Goal: Information Seeking & Learning: Check status

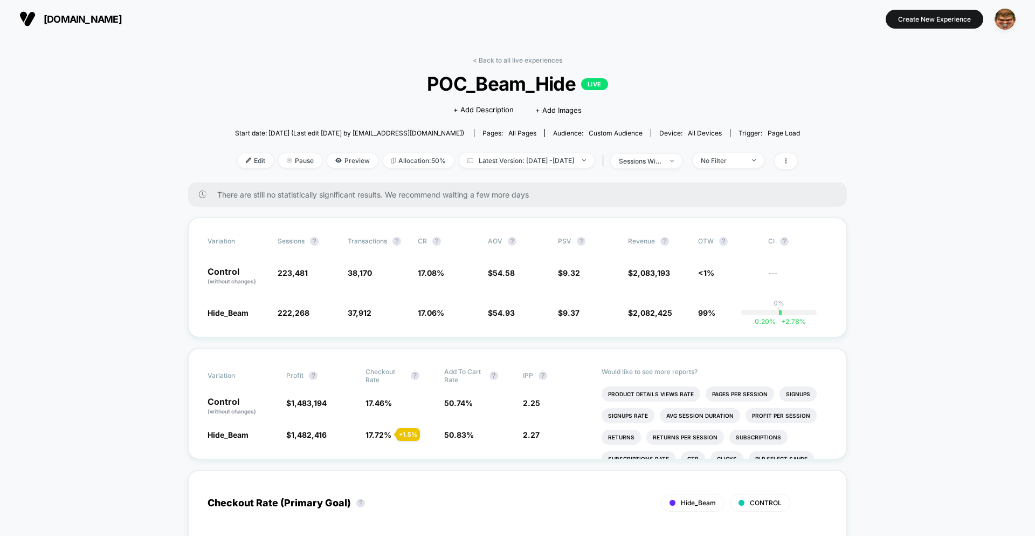
click at [372, 76] on span "POC_Beam_Hide LIVE" at bounding box center [518, 83] width 509 height 23
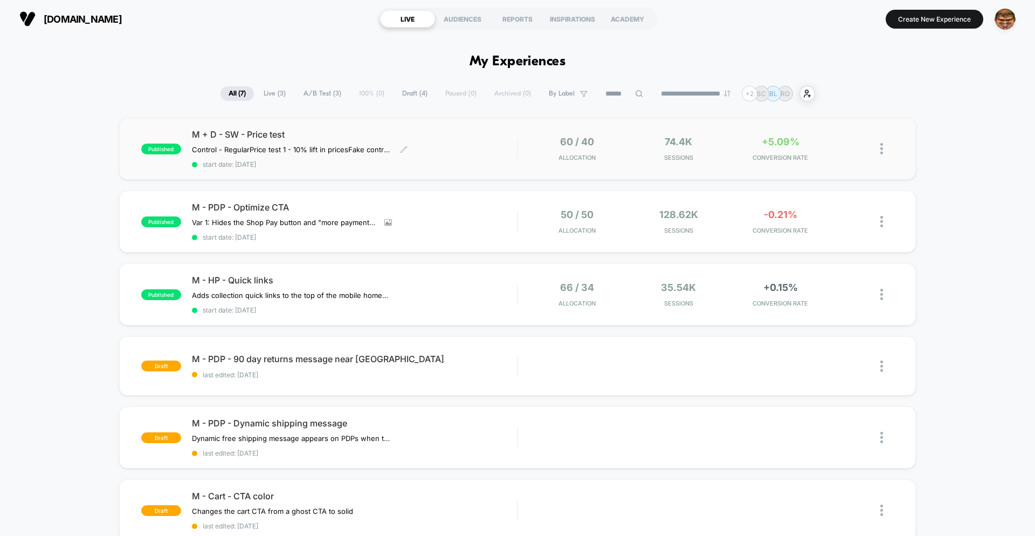
click at [442, 166] on span "start date: 8/27/2025" at bounding box center [354, 164] width 325 height 8
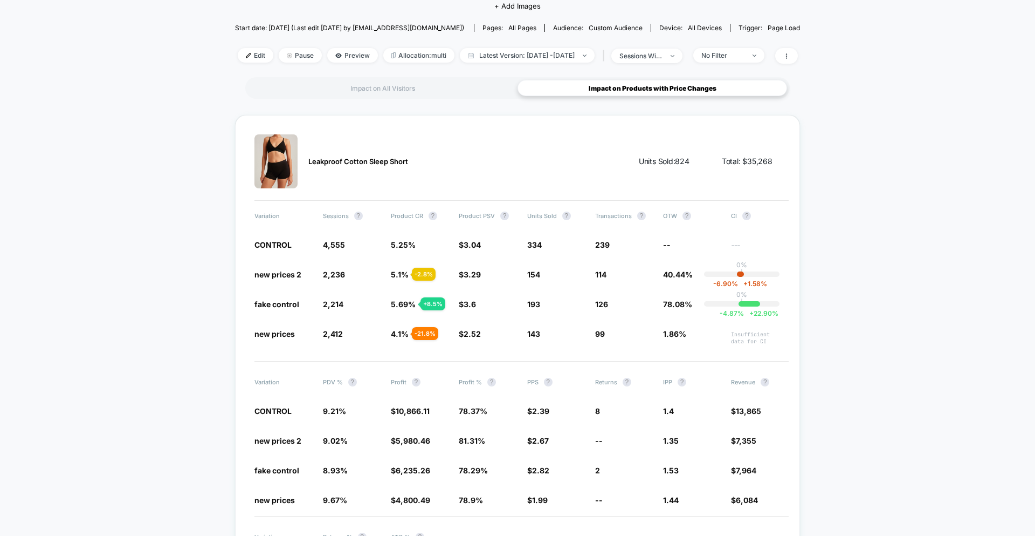
scroll to position [133, 0]
click at [402, 95] on div "Impact on All Visitors Impact on Products with Price Changes" at bounding box center [517, 88] width 545 height 22
drag, startPoint x: 400, startPoint y: 87, endPoint x: 443, endPoint y: 140, distance: 69.0
click at [400, 87] on div "Impact on All Visitors" at bounding box center [383, 87] width 270 height 16
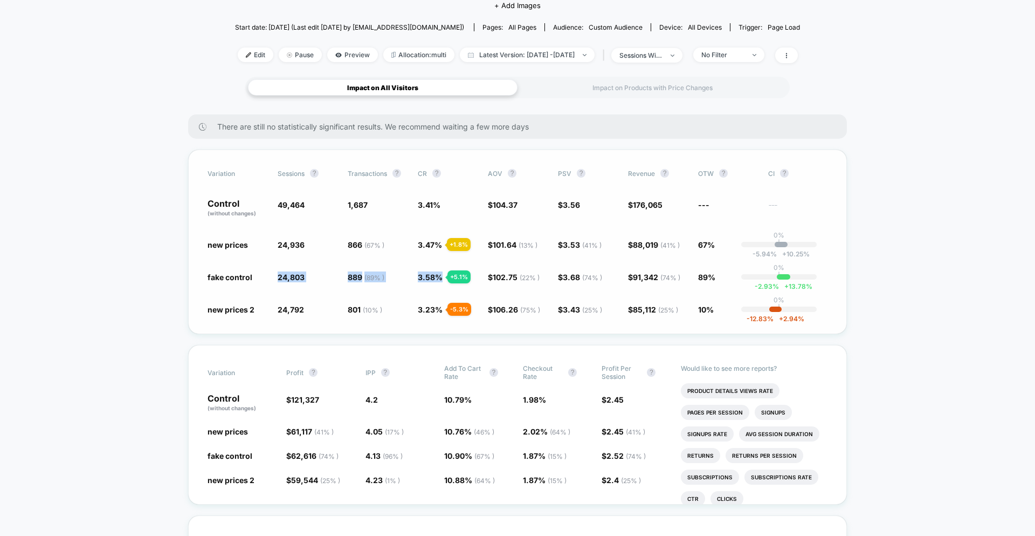
drag, startPoint x: 204, startPoint y: 284, endPoint x: 438, endPoint y: 283, distance: 234.1
click at [438, 283] on div "Variation Sessions ? Transactions ? CR ? AOV ? PSV ? Revenue ? OTW ? CI ? Contr…" at bounding box center [517, 241] width 659 height 184
click at [418, 279] on span "3.58 %" at bounding box center [430, 276] width 25 height 9
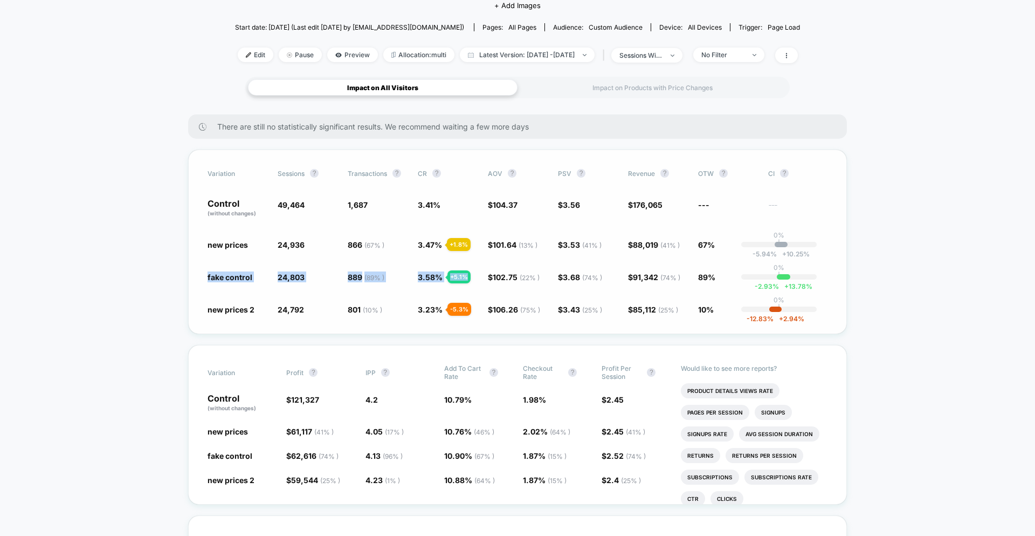
drag, startPoint x: 191, startPoint y: 278, endPoint x: 452, endPoint y: 283, distance: 261.1
click at [452, 283] on div "Variation Sessions ? Transactions ? CR ? AOV ? PSV ? Revenue ? OTW ? CI ? Contr…" at bounding box center [517, 241] width 659 height 184
click at [370, 293] on div "Variation Sessions ? Transactions ? CR ? AOV ? PSV ? Revenue ? OTW ? CI ? Contr…" at bounding box center [517, 241] width 659 height 184
drag, startPoint x: 234, startPoint y: 272, endPoint x: 441, endPoint y: 273, distance: 207.1
click at [441, 273] on div "Variation Sessions ? Transactions ? CR ? AOV ? PSV ? Revenue ? OTW ? CI ? Contr…" at bounding box center [517, 241] width 659 height 184
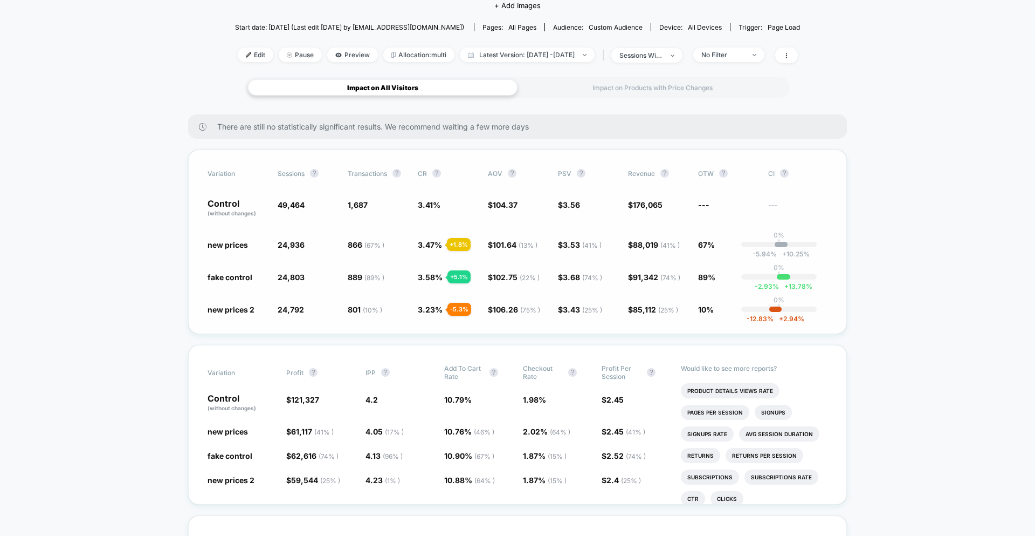
click at [698, 268] on div "Variation Sessions ? Transactions ? CR ? AOV ? PSV ? Revenue ? OTW ? CI ? Contr…" at bounding box center [517, 241] width 659 height 184
click at [681, 174] on span "Revenue ?" at bounding box center [657, 173] width 59 height 9
click at [559, 158] on div "Variation Sessions ? Transactions ? CR ? AOV ? PSV ? Revenue ? OTW ? CI ? Contr…" at bounding box center [517, 241] width 659 height 184
click at [483, 204] on div "Control (without changes) 49,464 1,687 3.41 % $ 104.37 $ 3.56 $ 176,065 --- ---" at bounding box center [518, 208] width 620 height 18
